Goal: Download file/media

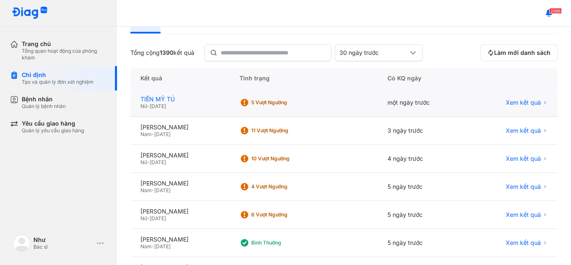
scroll to position [125, 0]
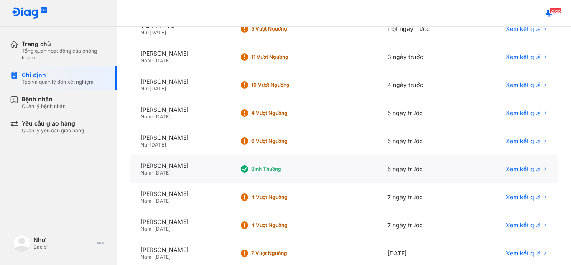
click at [509, 168] on span "Xem kết quả" at bounding box center [523, 169] width 35 height 8
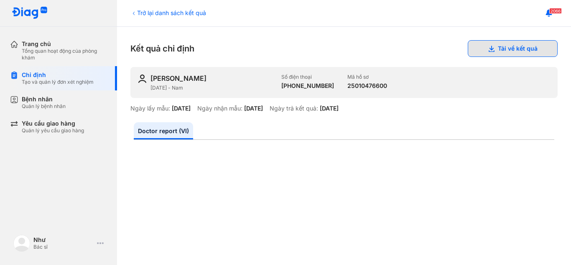
click at [525, 48] on button "Tải về kết quả" at bounding box center [513, 48] width 90 height 17
click at [154, 15] on div "Trở lại danh sách kết quả" at bounding box center [168, 12] width 76 height 9
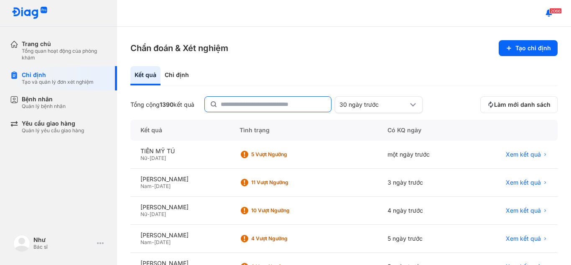
click at [245, 104] on input "text" at bounding box center [273, 104] width 105 height 15
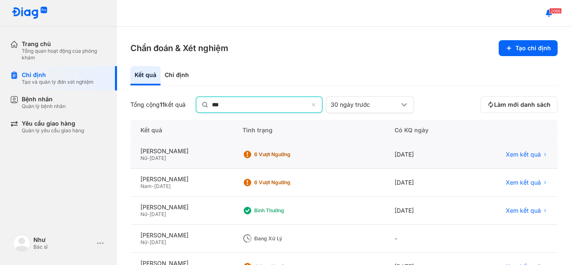
type input "***"
click at [520, 150] on div "Xem kết quả" at bounding box center [511, 155] width 92 height 28
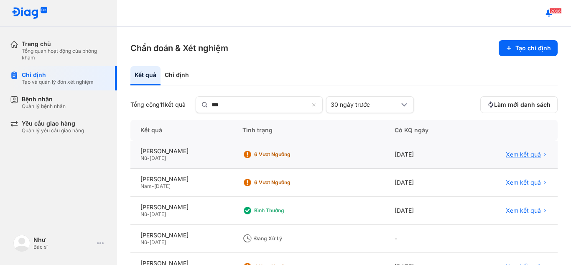
click at [518, 155] on span "Xem kết quả" at bounding box center [523, 154] width 35 height 8
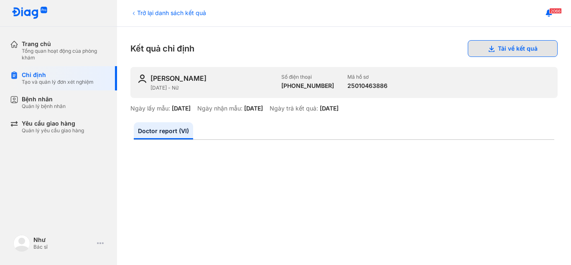
click at [499, 48] on button "Tải về kết quả" at bounding box center [513, 48] width 90 height 17
click at [56, 224] on div "Trang chủ Tổng quan hoạt động của phòng khám Chỉ định Tạo và quản lý đơn xét ng…" at bounding box center [58, 132] width 117 height 265
